Goal: Find contact information: Find contact information

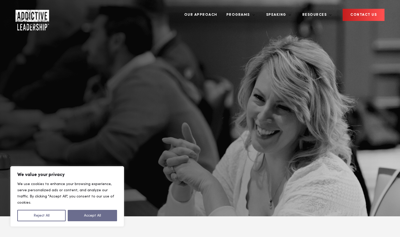
click at [100, 215] on button "Accept All" at bounding box center [92, 215] width 49 height 11
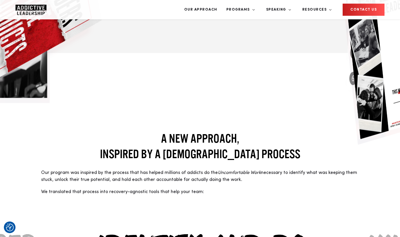
scroll to position [483, 0]
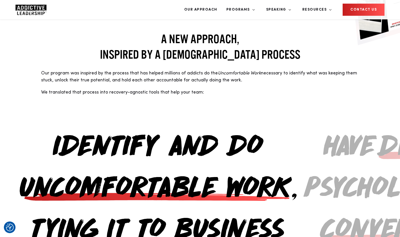
drag, startPoint x: 208, startPoint y: 68, endPoint x: 70, endPoint y: 85, distance: 139.4
click at [70, 122] on h2 "Identify and do Uncomfortable Work , tying it to business impact" at bounding box center [157, 205] width 280 height 166
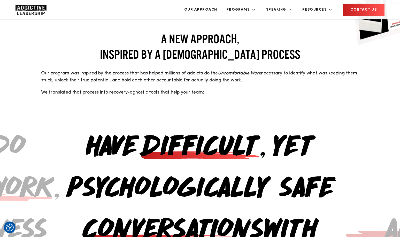
drag, startPoint x: 206, startPoint y: 68, endPoint x: 71, endPoint y: 86, distance: 136.3
drag, startPoint x: 235, startPoint y: 71, endPoint x: 94, endPoint y: 74, distance: 141.3
click at [94, 122] on h2 "Have difficult , yet psychologically safe conversations with confidence" at bounding box center [200, 205] width 280 height 166
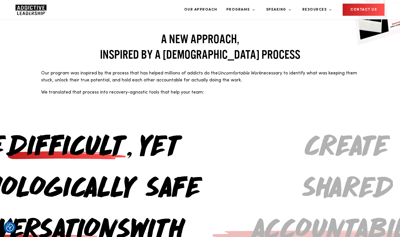
drag, startPoint x: 220, startPoint y: 58, endPoint x: 78, endPoint y: 66, distance: 142.5
click at [78, 122] on h2 "Have difficult , yet psychologically safe conversations with confidence" at bounding box center [67, 205] width 280 height 166
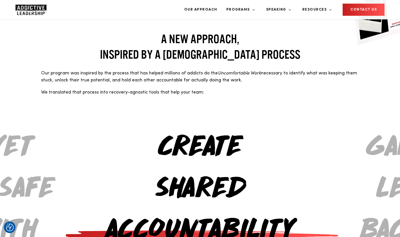
drag, startPoint x: 314, startPoint y: 76, endPoint x: 178, endPoint y: 85, distance: 136.1
drag, startPoint x: 275, startPoint y: 73, endPoint x: 114, endPoint y: 76, distance: 161.4
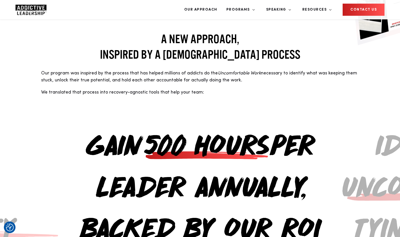
drag, startPoint x: 239, startPoint y: 59, endPoint x: 116, endPoint y: 60, distance: 123.2
click at [116, 122] on h2 "Gain 500 hours per leader annually, backed by our ROI guarantee" at bounding box center [200, 205] width 280 height 166
drag, startPoint x: 206, startPoint y: 63, endPoint x: 58, endPoint y: 65, distance: 147.7
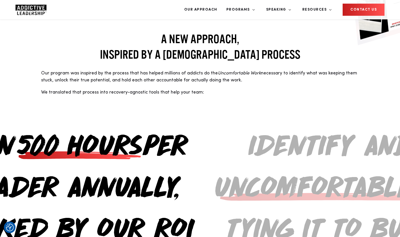
drag, startPoint x: 160, startPoint y: 31, endPoint x: 21, endPoint y: 49, distance: 139.6
click at [21, 96] on div "Gain 500 hours per leader annually, backed by our ROI guarantee" at bounding box center [73, 205] width 280 height 218
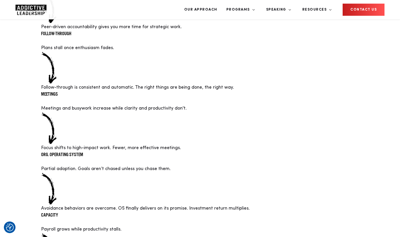
scroll to position [1001, 0]
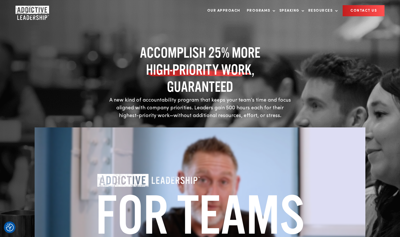
click at [178, 43] on div "ACCOMPLISH 25% MORE HIGH-PRIORITY WORK , GUARANTEED A new kind of accountabilit…" at bounding box center [200, 180] width 400 height 360
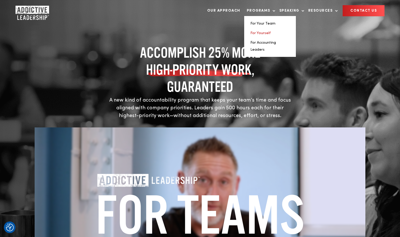
click at [261, 33] on link "For Yourself" at bounding box center [260, 33] width 20 height 4
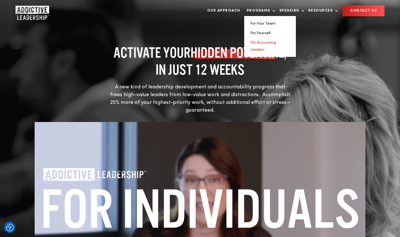
click at [258, 44] on link "For Accounting Leaders" at bounding box center [263, 46] width 26 height 11
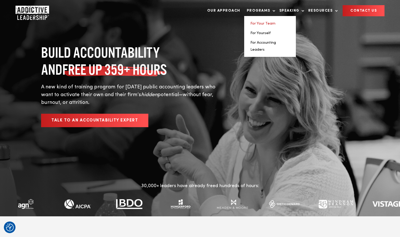
click at [258, 24] on link "For Your Team" at bounding box center [262, 24] width 25 height 4
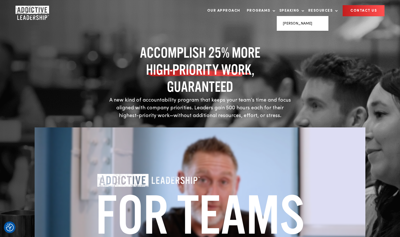
click at [291, 21] on li "[PERSON_NAME]" at bounding box center [302, 23] width 39 height 7
click at [301, 25] on link "[PERSON_NAME]" at bounding box center [297, 24] width 29 height 4
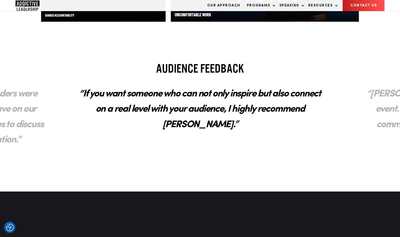
scroll to position [881, 0]
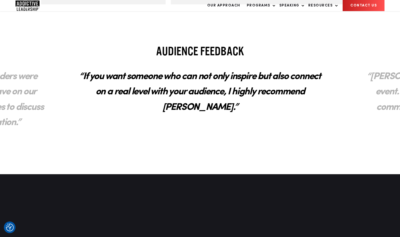
drag, startPoint x: 260, startPoint y: 93, endPoint x: 105, endPoint y: 95, distance: 154.7
click at [105, 95] on h2 "“If you want someone who can not only inspire but also connect on a real level …" at bounding box center [200, 92] width 258 height 56
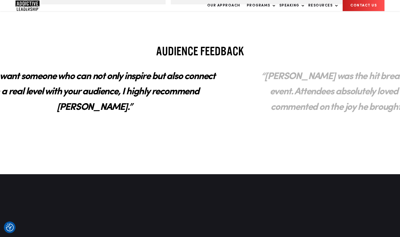
drag, startPoint x: 221, startPoint y: 77, endPoint x: 103, endPoint y: 86, distance: 118.6
click at [103, 86] on h2 "“If you want someone who can not only inspire but also connect on a real level …" at bounding box center [94, 92] width 258 height 56
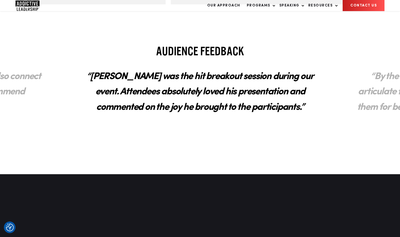
drag, startPoint x: 280, startPoint y: 96, endPoint x: 183, endPoint y: 102, distance: 97.0
click at [183, 102] on h2 "“Michael was the hit breakout session during our event. Attendees absolutely lo…" at bounding box center [200, 92] width 258 height 56
drag, startPoint x: 250, startPoint y: 91, endPoint x: 144, endPoint y: 93, distance: 105.7
click at [144, 93] on h2 "“Michael was the hit breakout session during our event. Attendees absolutely lo…" at bounding box center [200, 92] width 258 height 56
drag, startPoint x: 223, startPoint y: 83, endPoint x: 128, endPoint y: 87, distance: 95.4
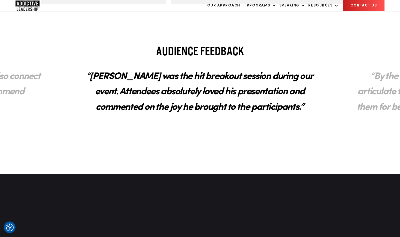
click at [128, 87] on h2 "“Michael was the hit breakout session during our event. Attendees absolutely lo…" at bounding box center [199, 92] width 258 height 56
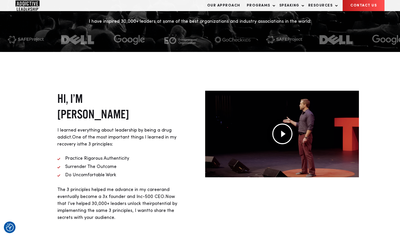
scroll to position [0, 0]
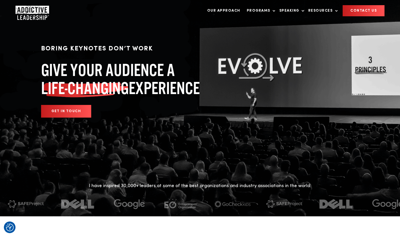
click at [361, 8] on link "CONTACT US" at bounding box center [363, 10] width 42 height 11
